Goal: Use online tool/utility: Utilize a website feature to perform a specific function

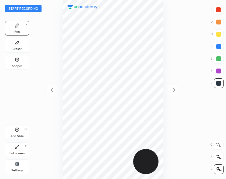
scroll to position [179, 128]
click at [27, 9] on button "Start recording" at bounding box center [23, 8] width 37 height 7
click at [18, 64] on div "Shapes L" at bounding box center [17, 62] width 24 height 15
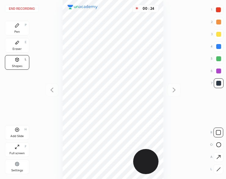
click at [20, 25] on div "Pen P" at bounding box center [17, 28] width 24 height 15
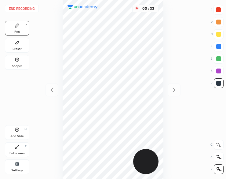
click at [15, 61] on icon at bounding box center [17, 59] width 5 height 5
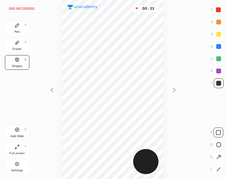
click at [217, 170] on icon at bounding box center [218, 168] width 3 height 3
click at [217, 58] on div at bounding box center [218, 58] width 5 height 5
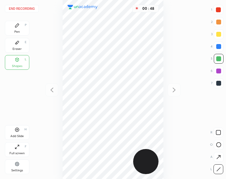
click at [18, 29] on div "Pen P" at bounding box center [17, 28] width 24 height 15
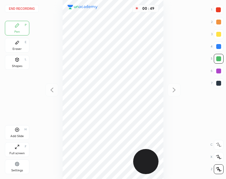
click at [217, 9] on div at bounding box center [218, 9] width 5 height 5
click at [21, 65] on div "Shapes" at bounding box center [17, 66] width 10 height 3
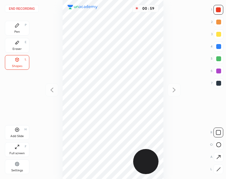
click at [217, 168] on icon at bounding box center [218, 169] width 5 height 5
click at [20, 25] on div "Pen P" at bounding box center [17, 28] width 24 height 15
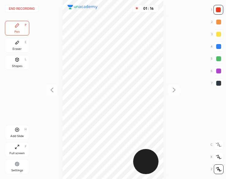
click at [223, 63] on div at bounding box center [219, 59] width 10 height 10
click at [222, 70] on div at bounding box center [219, 71] width 10 height 10
click at [19, 129] on icon at bounding box center [17, 129] width 5 height 5
click at [17, 62] on icon at bounding box center [17, 59] width 5 height 5
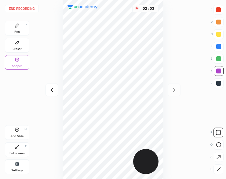
click at [23, 27] on div "Pen P" at bounding box center [17, 28] width 24 height 15
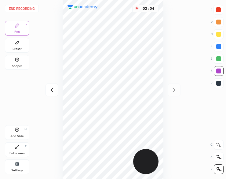
click at [218, 85] on div at bounding box center [218, 83] width 5 height 5
click at [19, 62] on icon at bounding box center [17, 59] width 5 height 5
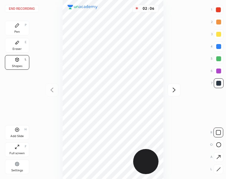
click at [219, 167] on icon at bounding box center [218, 169] width 5 height 5
click at [220, 12] on div at bounding box center [218, 9] width 5 height 5
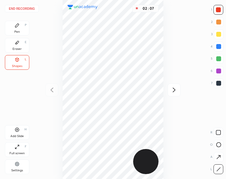
click at [222, 42] on div at bounding box center [219, 47] width 10 height 10
click at [176, 89] on icon at bounding box center [174, 89] width 7 height 7
click at [17, 27] on icon at bounding box center [17, 25] width 5 height 5
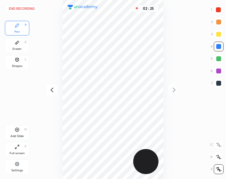
click at [17, 59] on icon at bounding box center [17, 59] width 3 height 1
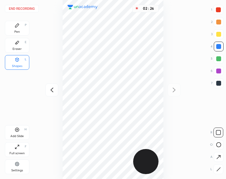
click at [218, 169] on icon at bounding box center [218, 169] width 5 height 5
click at [216, 60] on div at bounding box center [219, 59] width 10 height 10
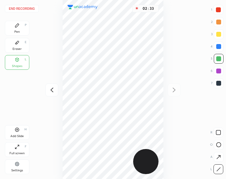
click at [20, 28] on div "Pen P" at bounding box center [17, 28] width 24 height 15
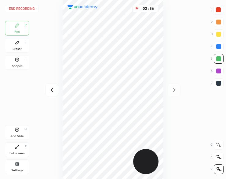
click at [31, 11] on button "End recording" at bounding box center [22, 8] width 34 height 7
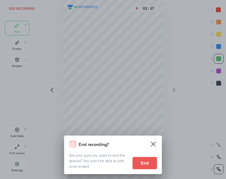
click at [149, 160] on button "End" at bounding box center [145, 163] width 24 height 12
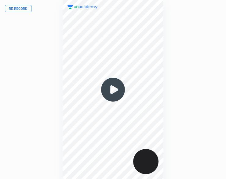
click at [116, 90] on img at bounding box center [112, 89] width 29 height 29
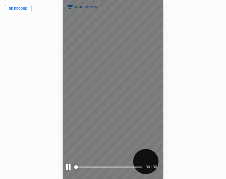
click at [105, 89] on div "00 : 00" at bounding box center [113, 89] width 101 height 179
click at [69, 167] on div at bounding box center [68, 167] width 4 height 6
